Goal: Navigation & Orientation: Find specific page/section

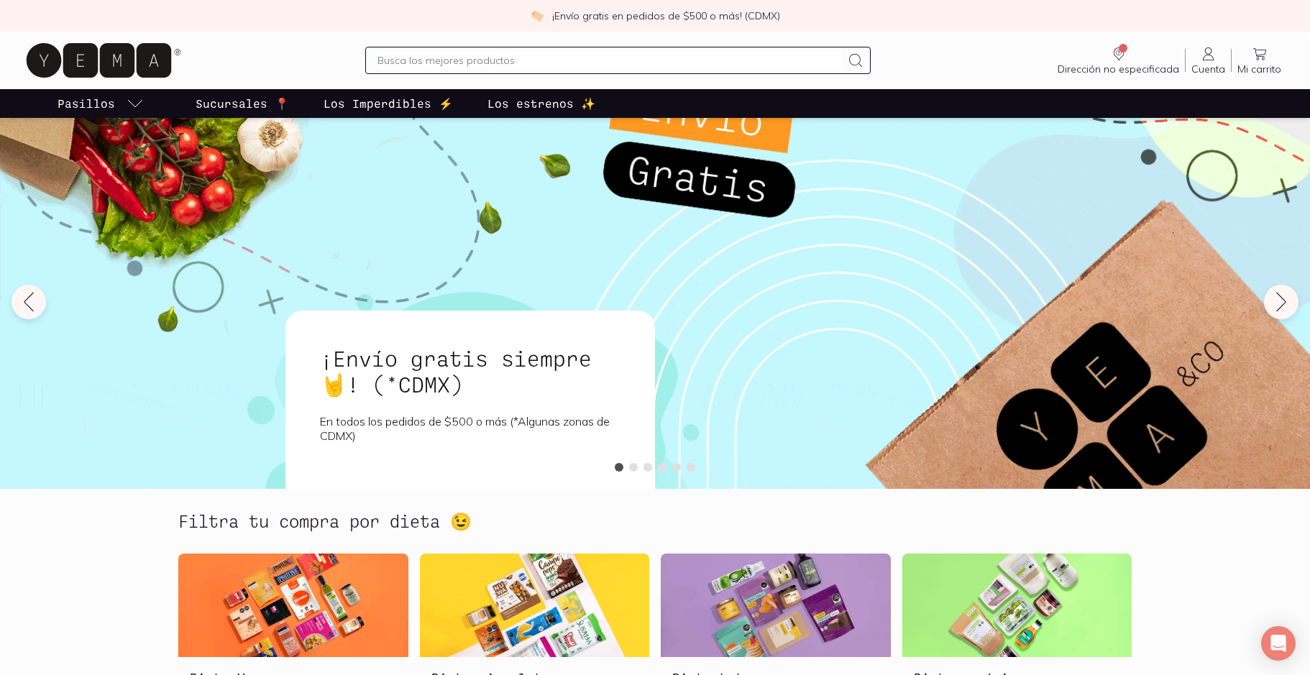
scroll to position [4, 0]
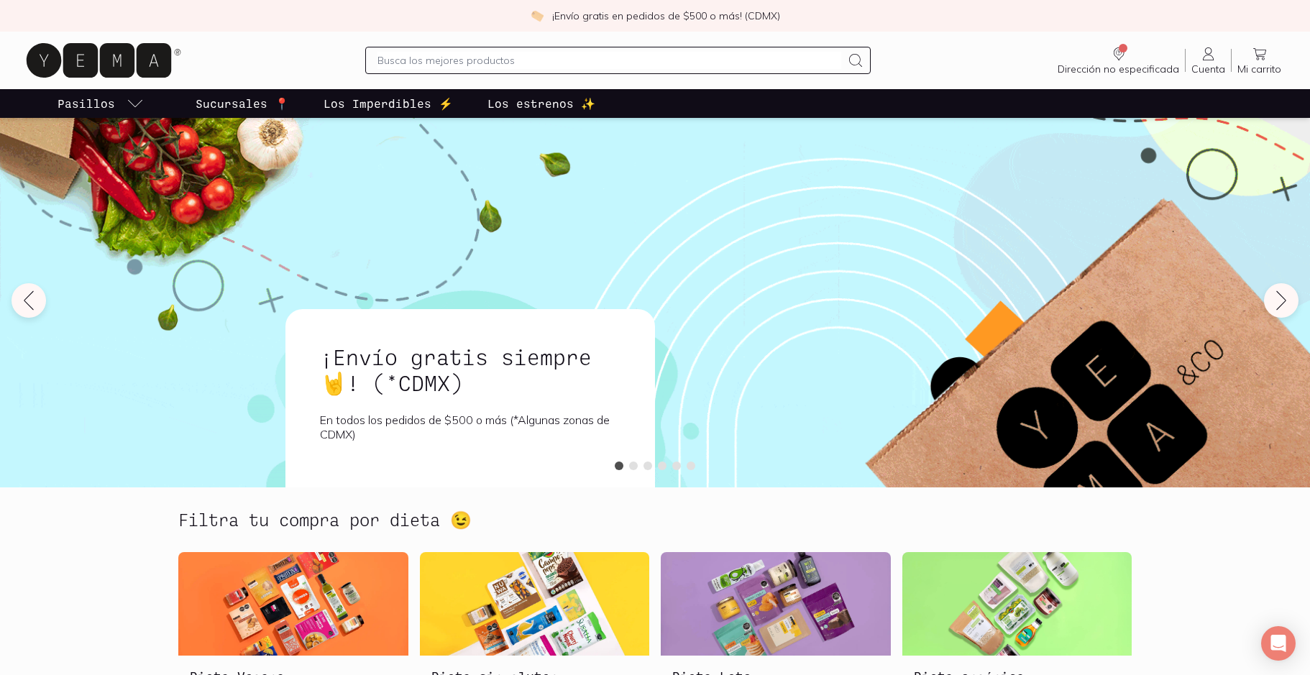
click at [239, 110] on p "Sucursales 📍" at bounding box center [242, 103] width 93 height 17
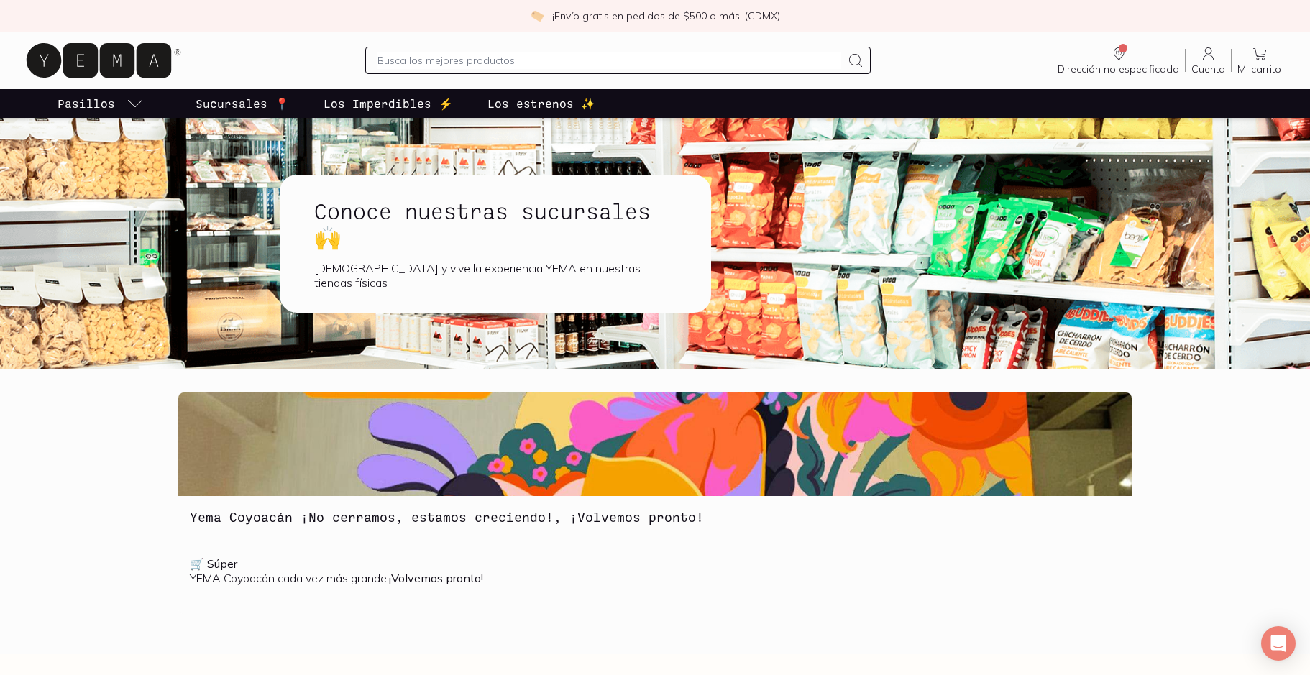
click at [554, 222] on h1 "Conoce nuestras sucursales 🙌" at bounding box center [495, 224] width 362 height 52
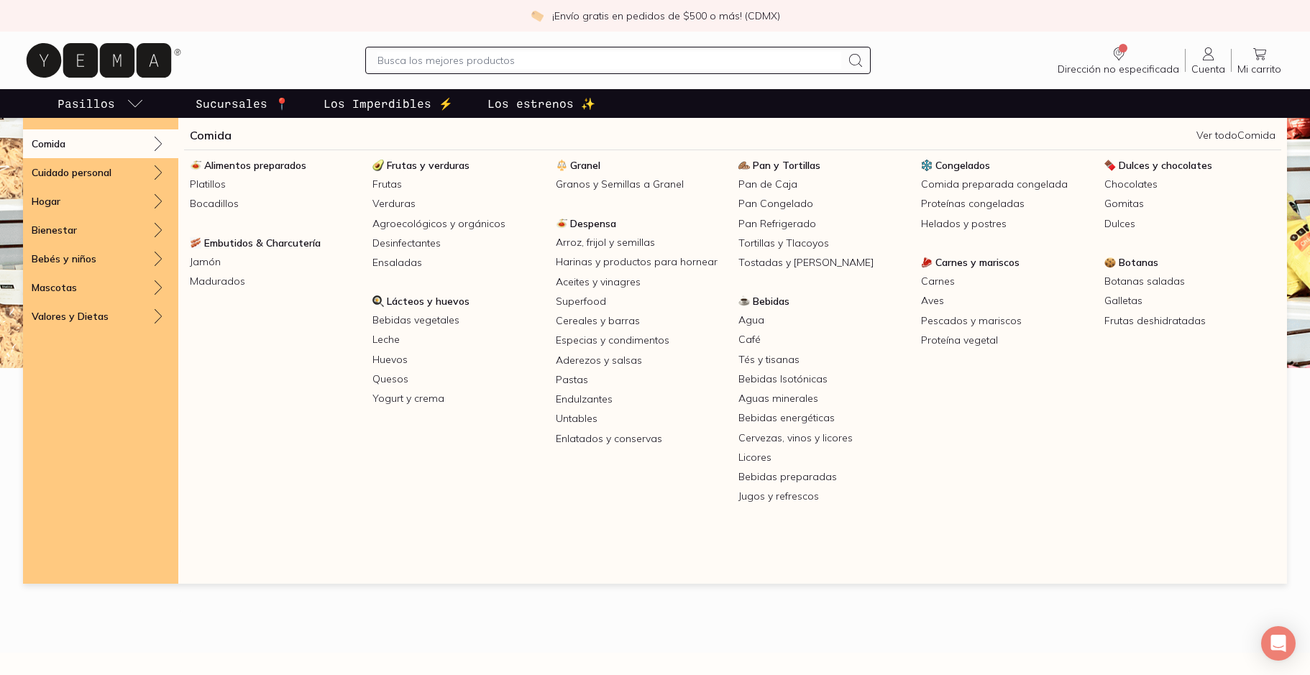
scroll to position [1, 0]
click at [586, 225] on span "Despensa" at bounding box center [593, 223] width 46 height 13
